Goal: Check status: Check status

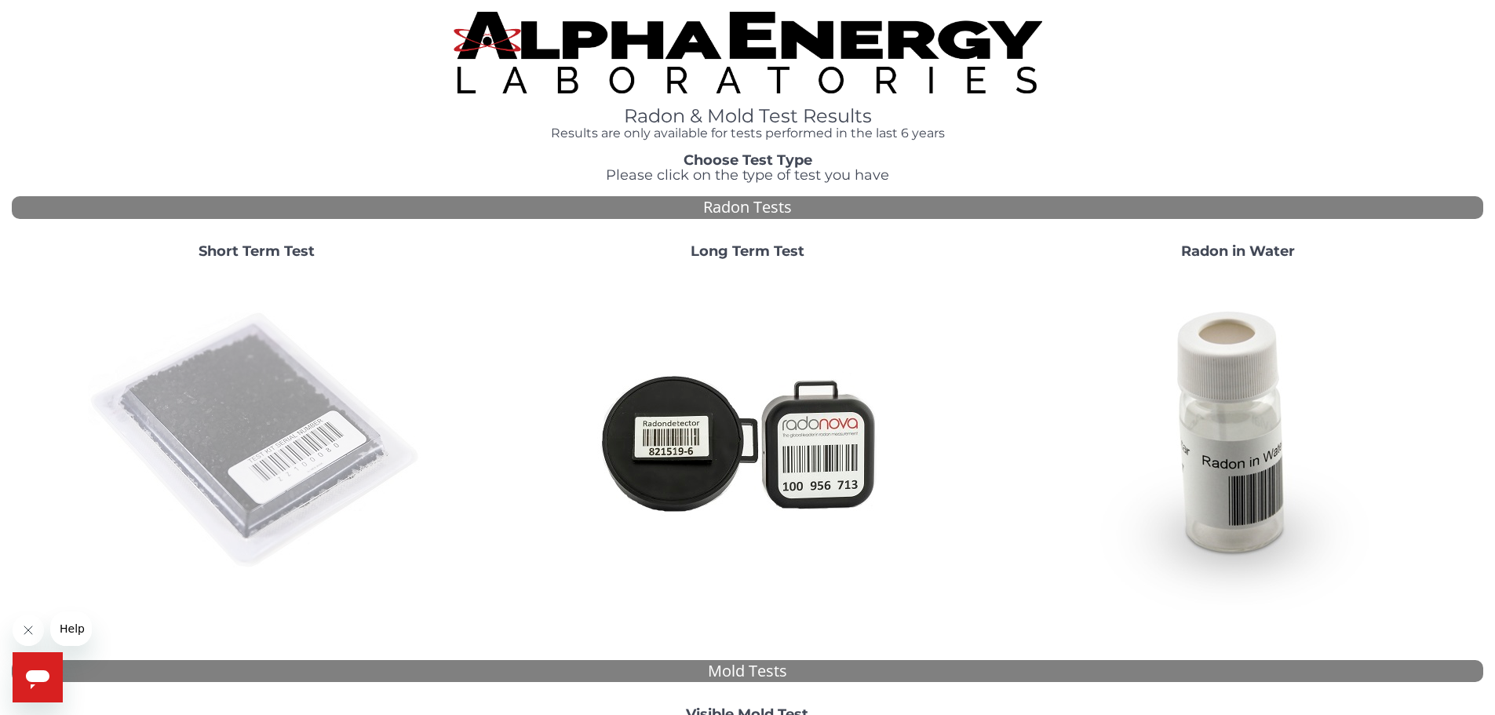
click at [266, 415] on img at bounding box center [257, 441] width 338 height 338
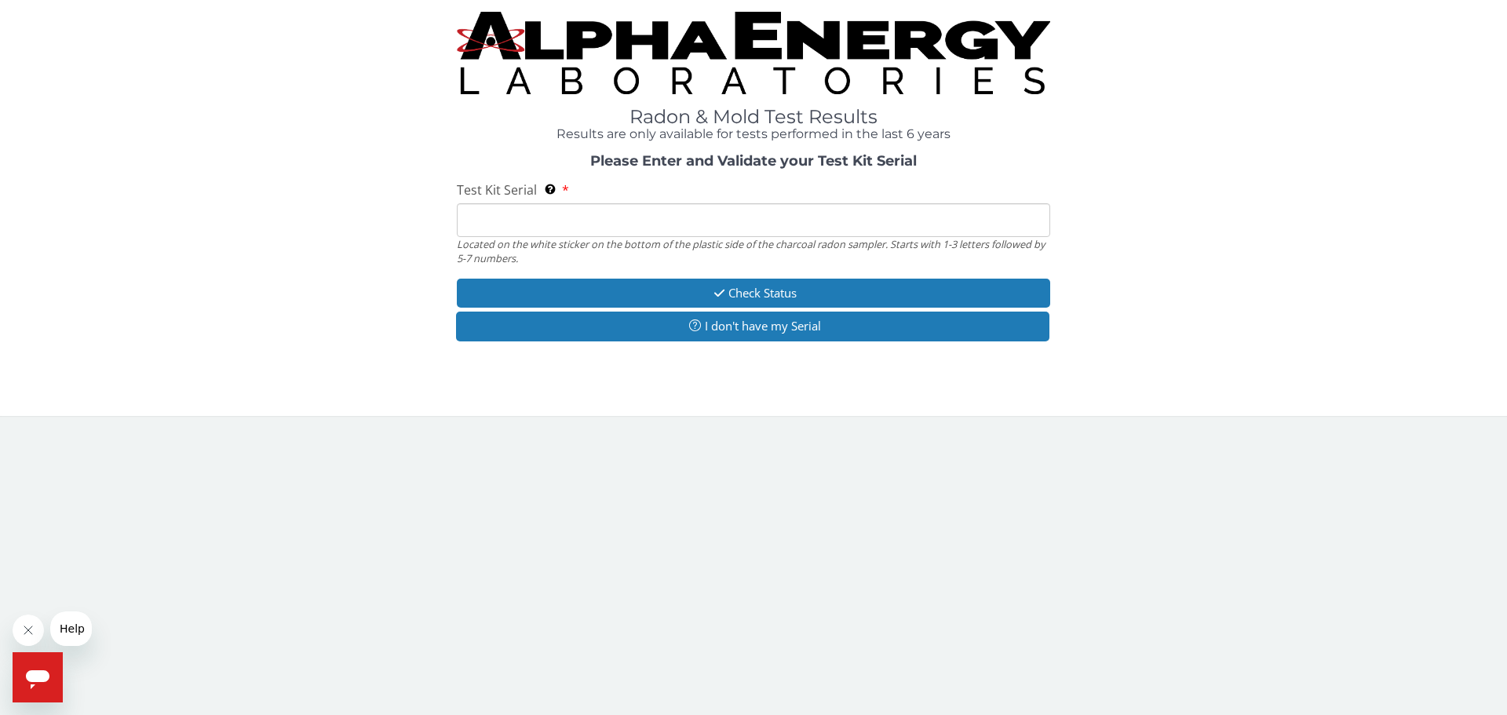
click at [549, 212] on input "Test Kit Serial Located on the white sticker on the bottom of the plastic side …" at bounding box center [753, 220] width 593 height 34
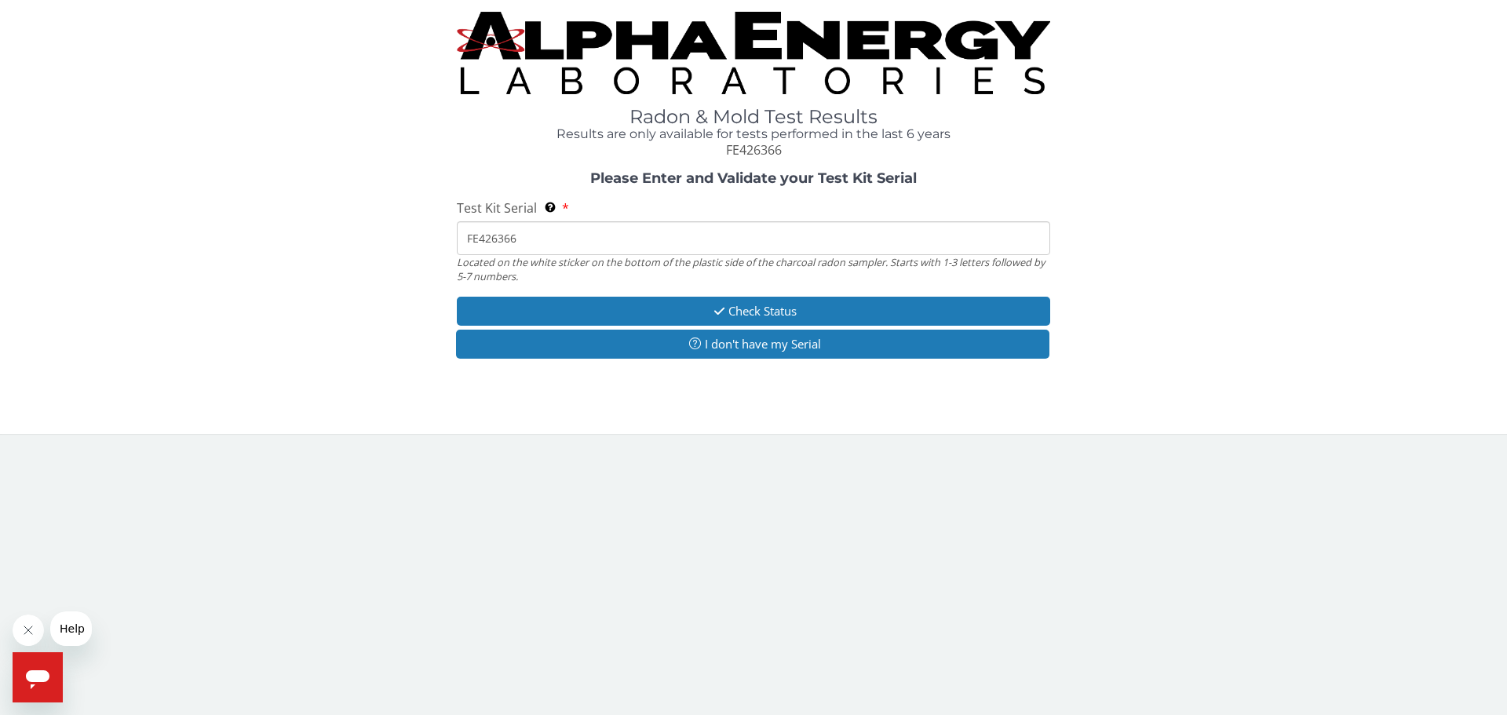
type input "FE426366"
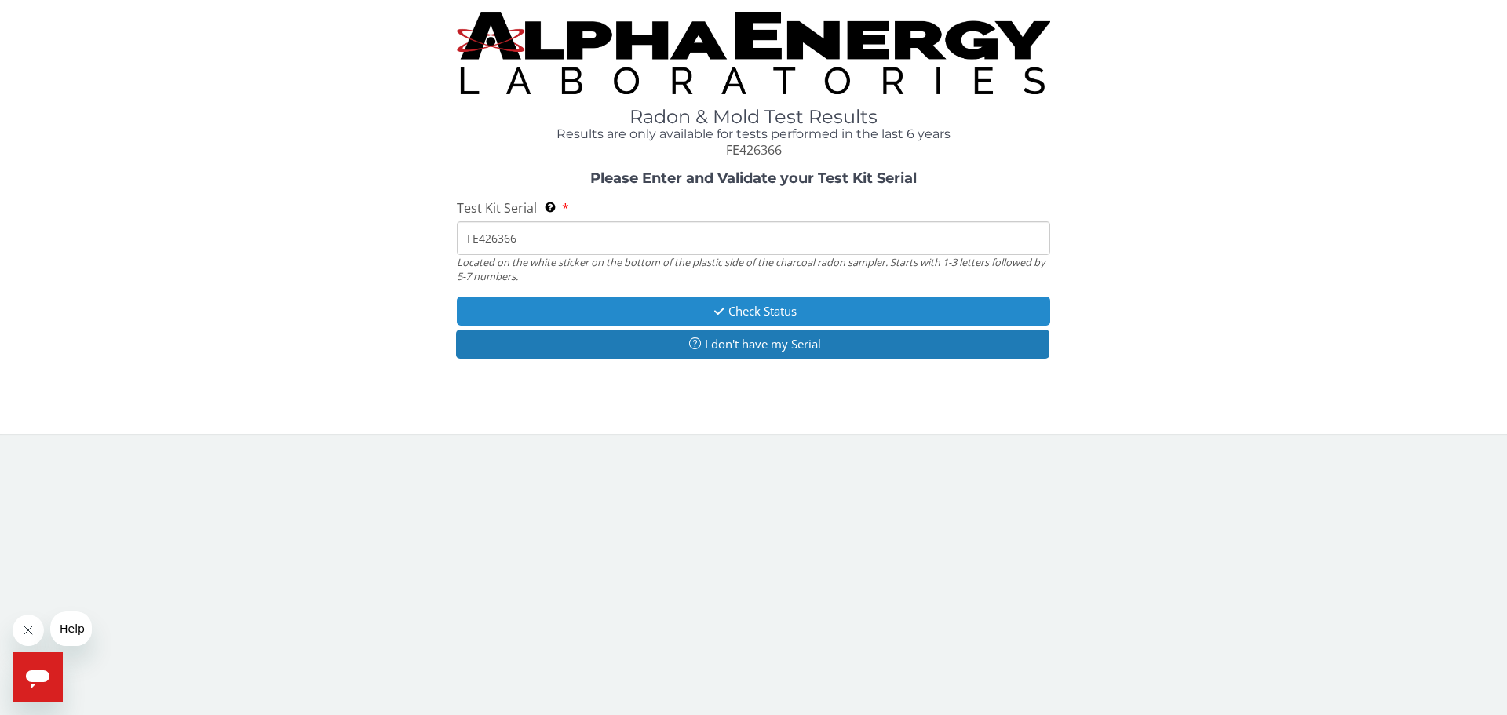
click at [674, 309] on button "Check Status" at bounding box center [753, 311] width 593 height 29
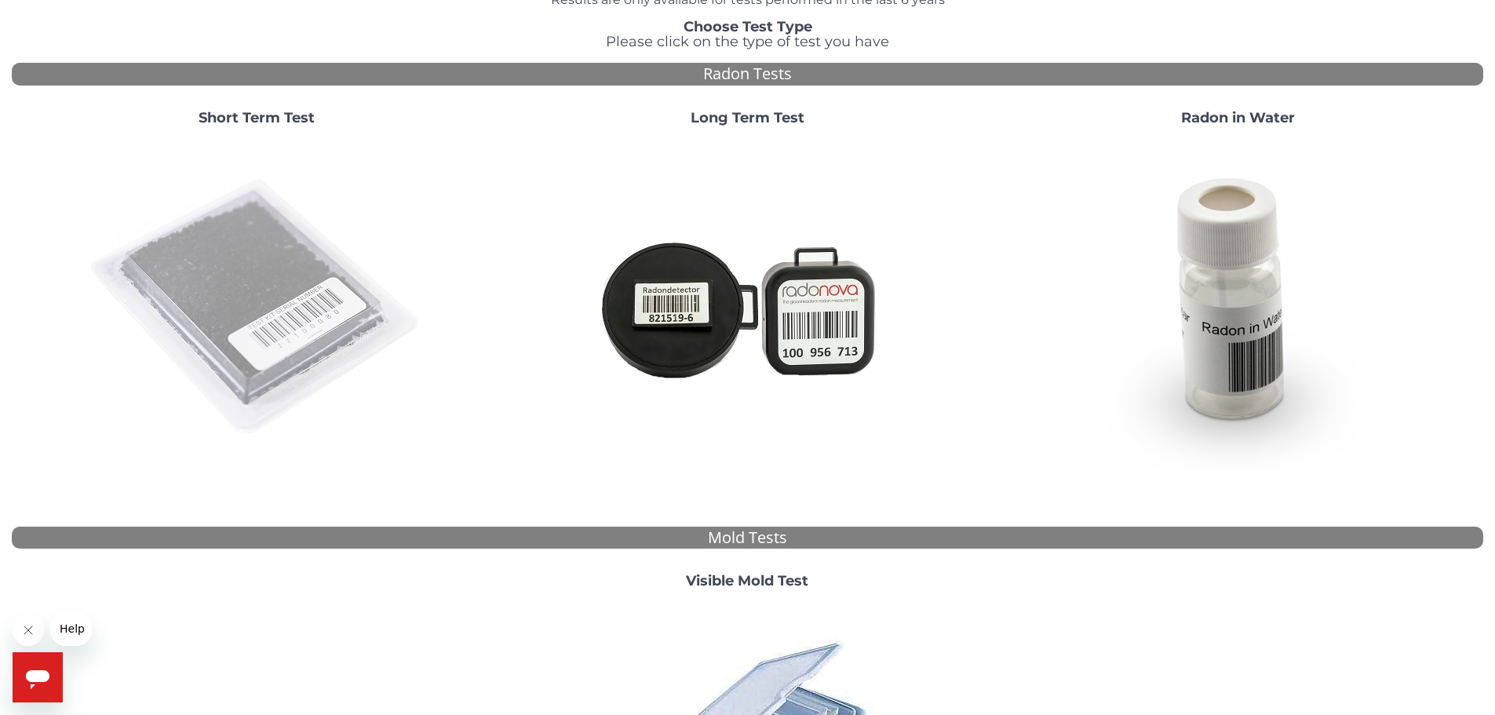
scroll to position [39, 0]
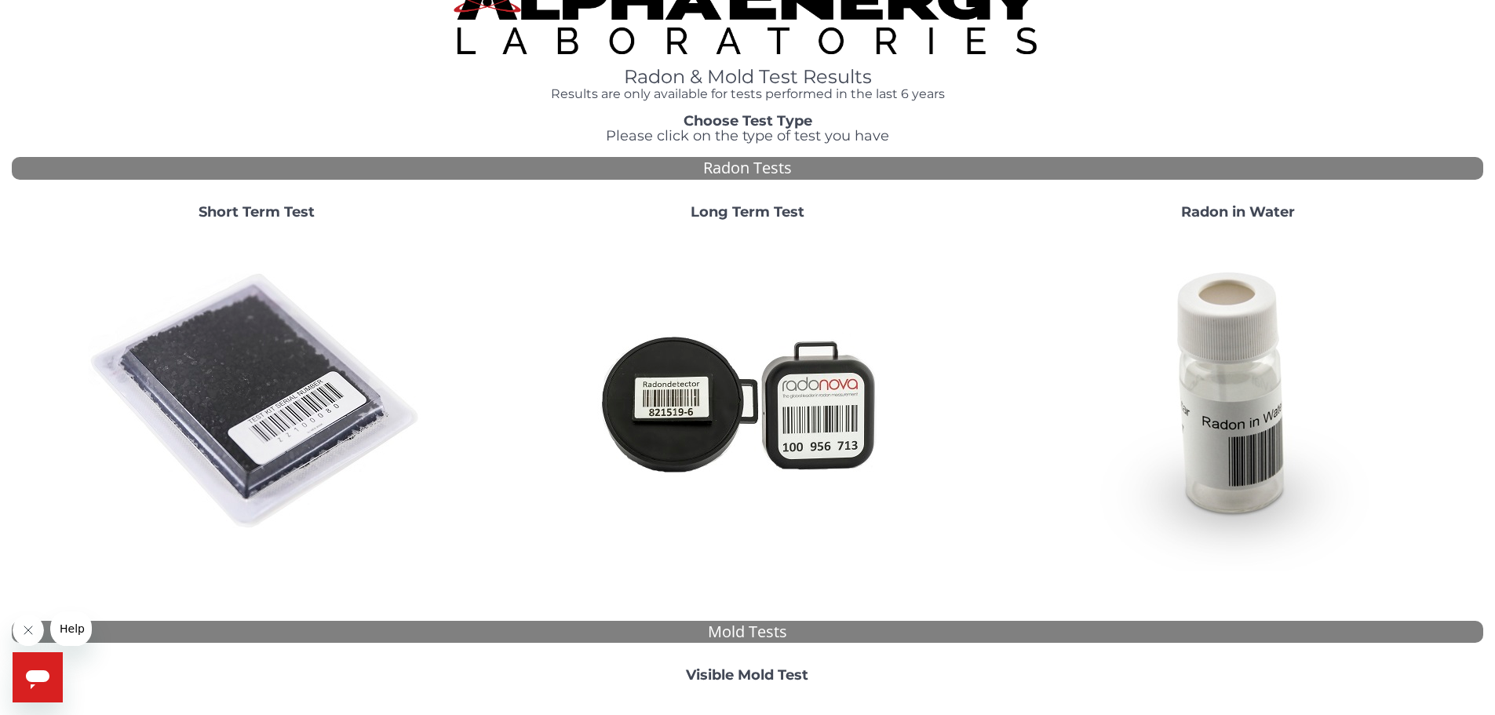
click at [341, 343] on img at bounding box center [257, 402] width 338 height 338
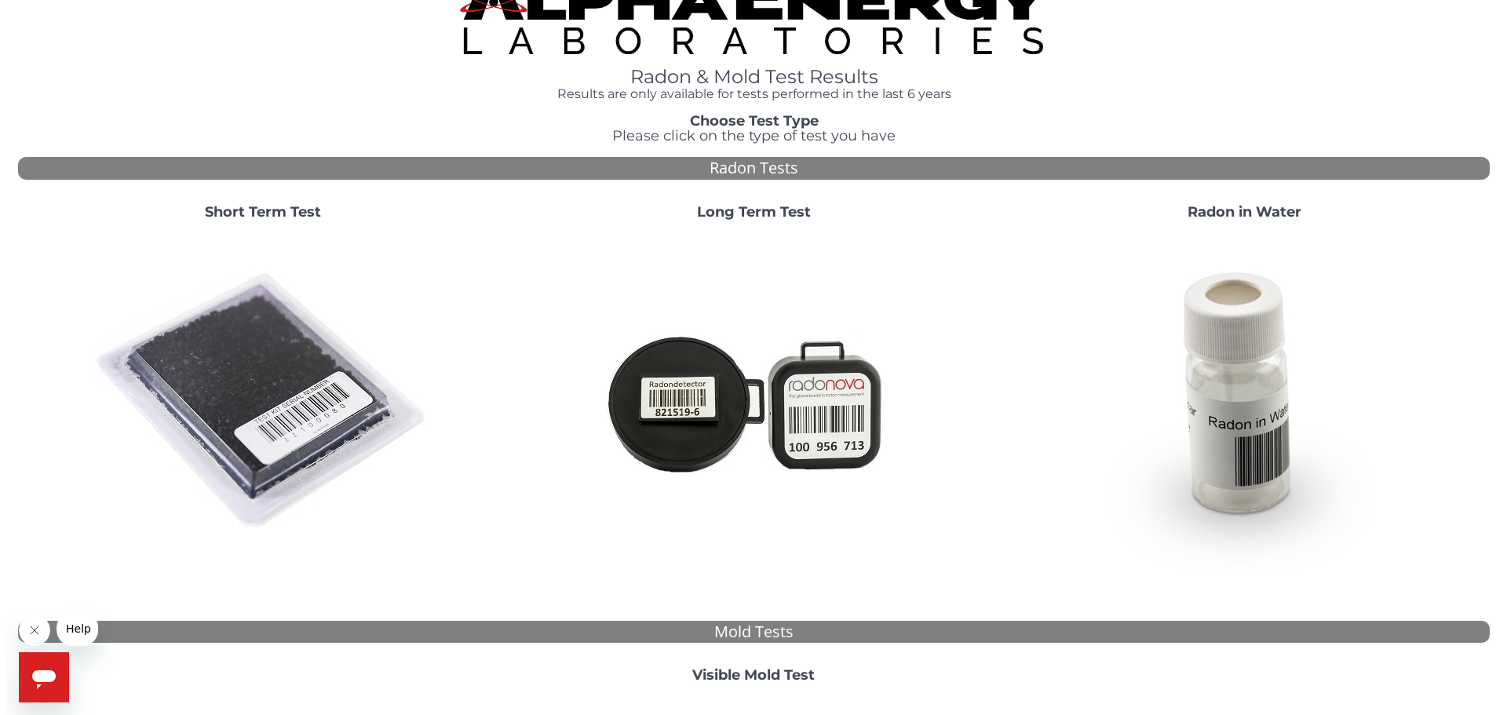
scroll to position [0, 0]
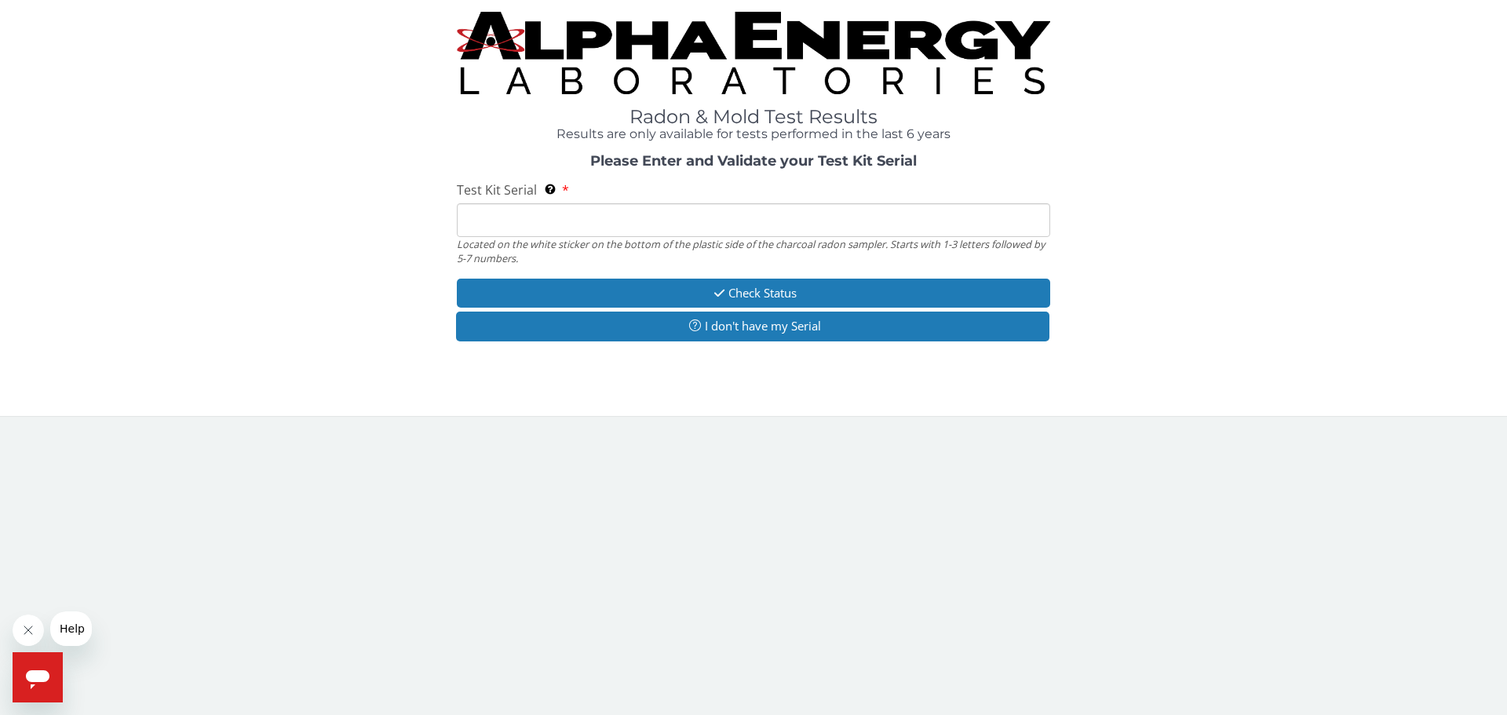
click at [522, 41] on img at bounding box center [753, 53] width 593 height 82
